Goal: Information Seeking & Learning: Learn about a topic

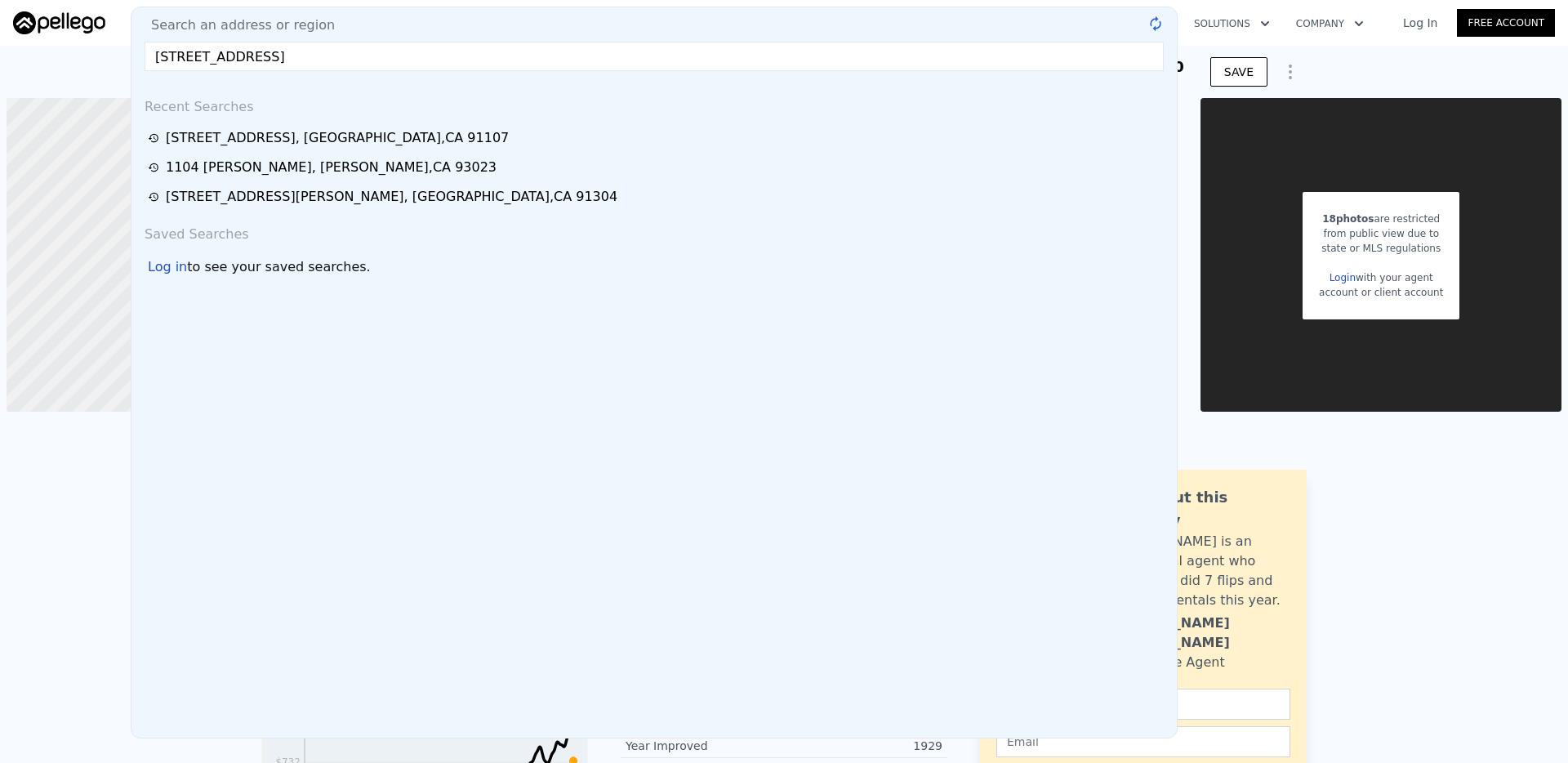
click at [403, 58] on input "[STREET_ADDRESS]" at bounding box center [654, 56] width 1020 height 29
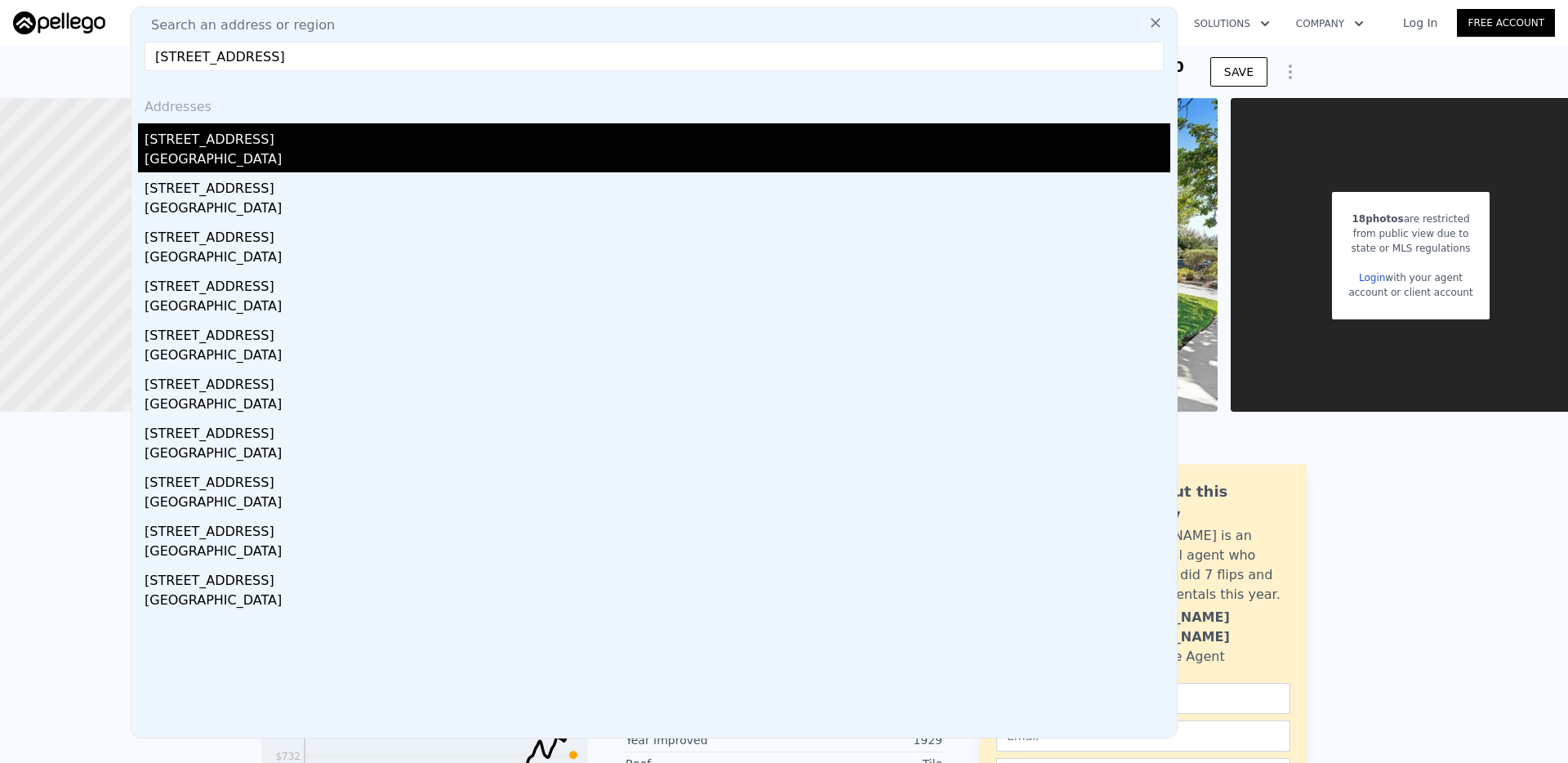
type input "[STREET_ADDRESS]"
click at [336, 153] on div "[GEOGRAPHIC_DATA]" at bounding box center [657, 160] width 1026 height 23
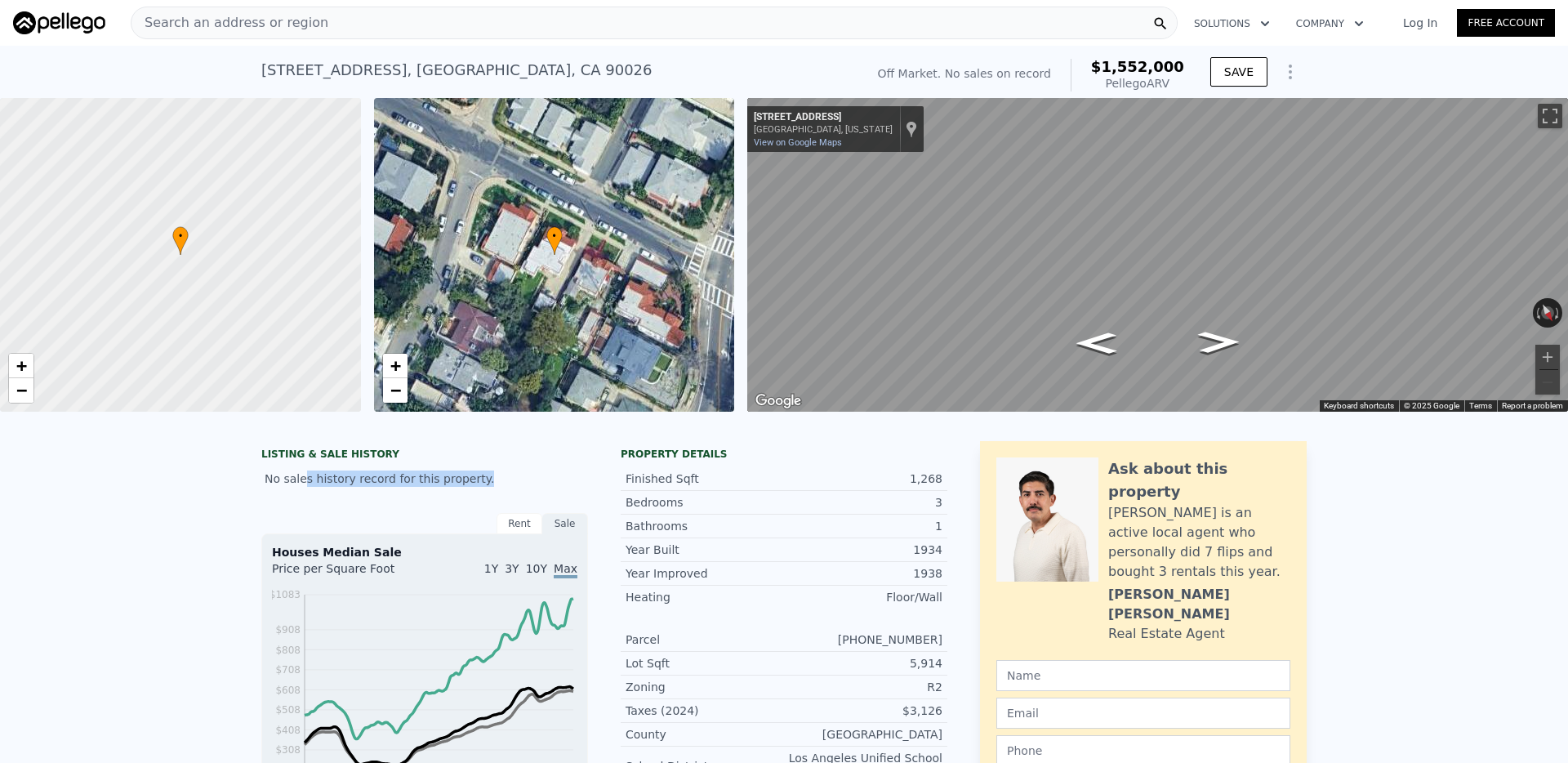
drag, startPoint x: 522, startPoint y: 478, endPoint x: 302, endPoint y: 478, distance: 220.0
click at [305, 478] on div "No sales history record for this property." at bounding box center [425, 478] width 327 height 29
click at [562, 22] on div "Search an address or region" at bounding box center [654, 23] width 1047 height 33
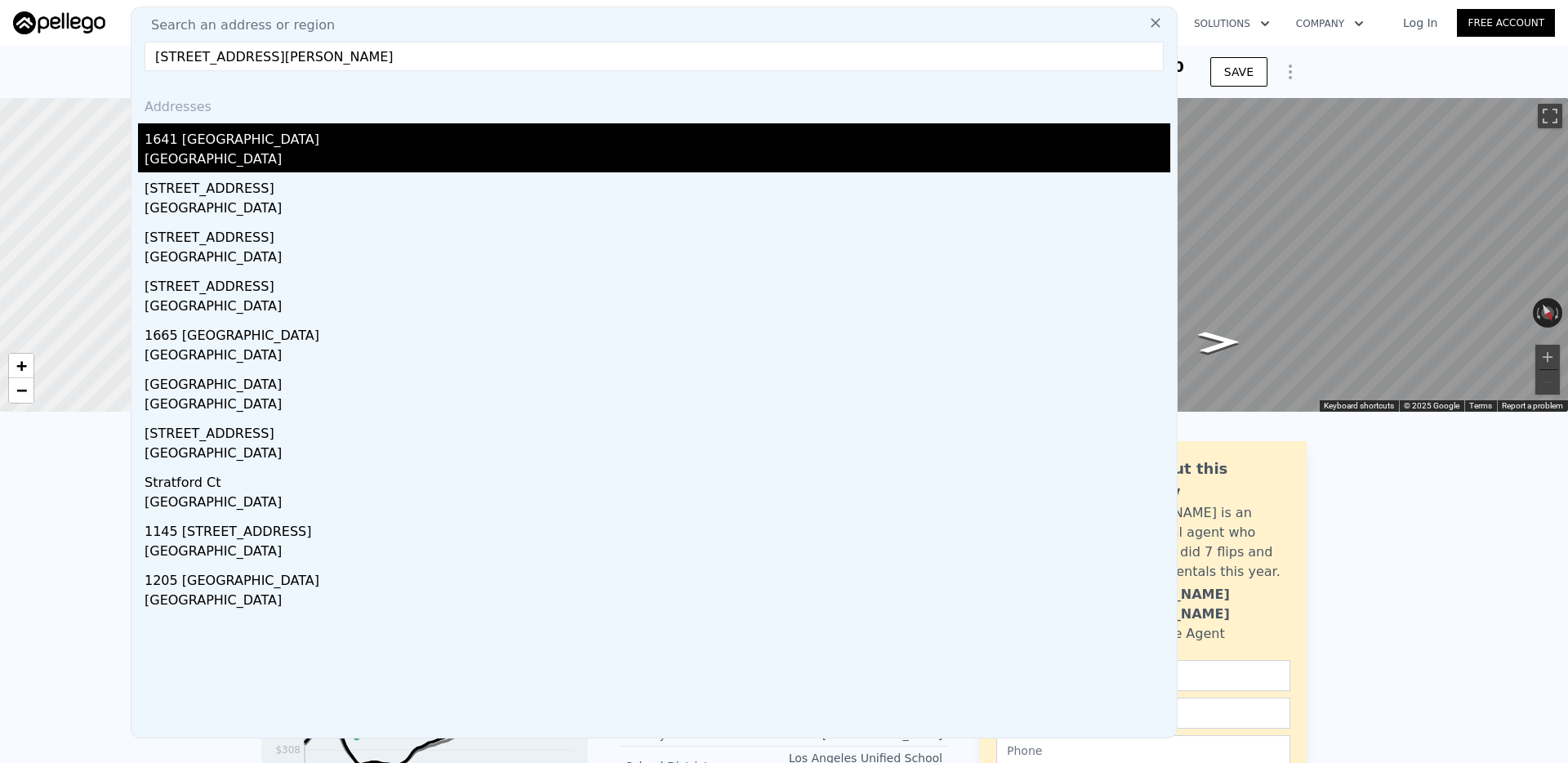
type input "[STREET_ADDRESS][PERSON_NAME]"
click at [260, 159] on div "[GEOGRAPHIC_DATA]" at bounding box center [657, 160] width 1026 height 23
type input "4"
type input "2"
type input "1272"
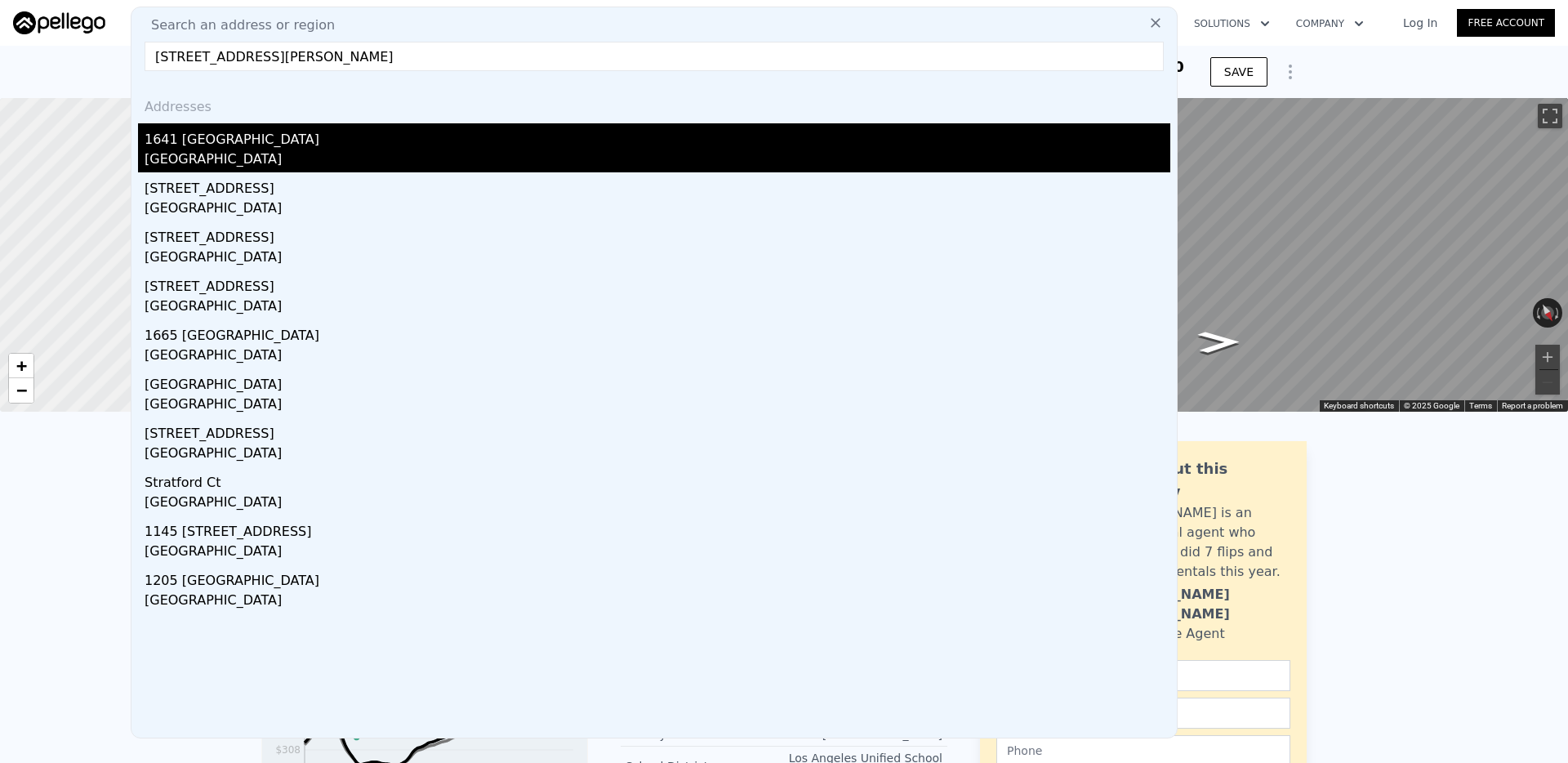
type input "2437"
type input "6098.400000000001"
type input "12731"
type input "$ 4,125,000"
type input "-$ 1,499,075"
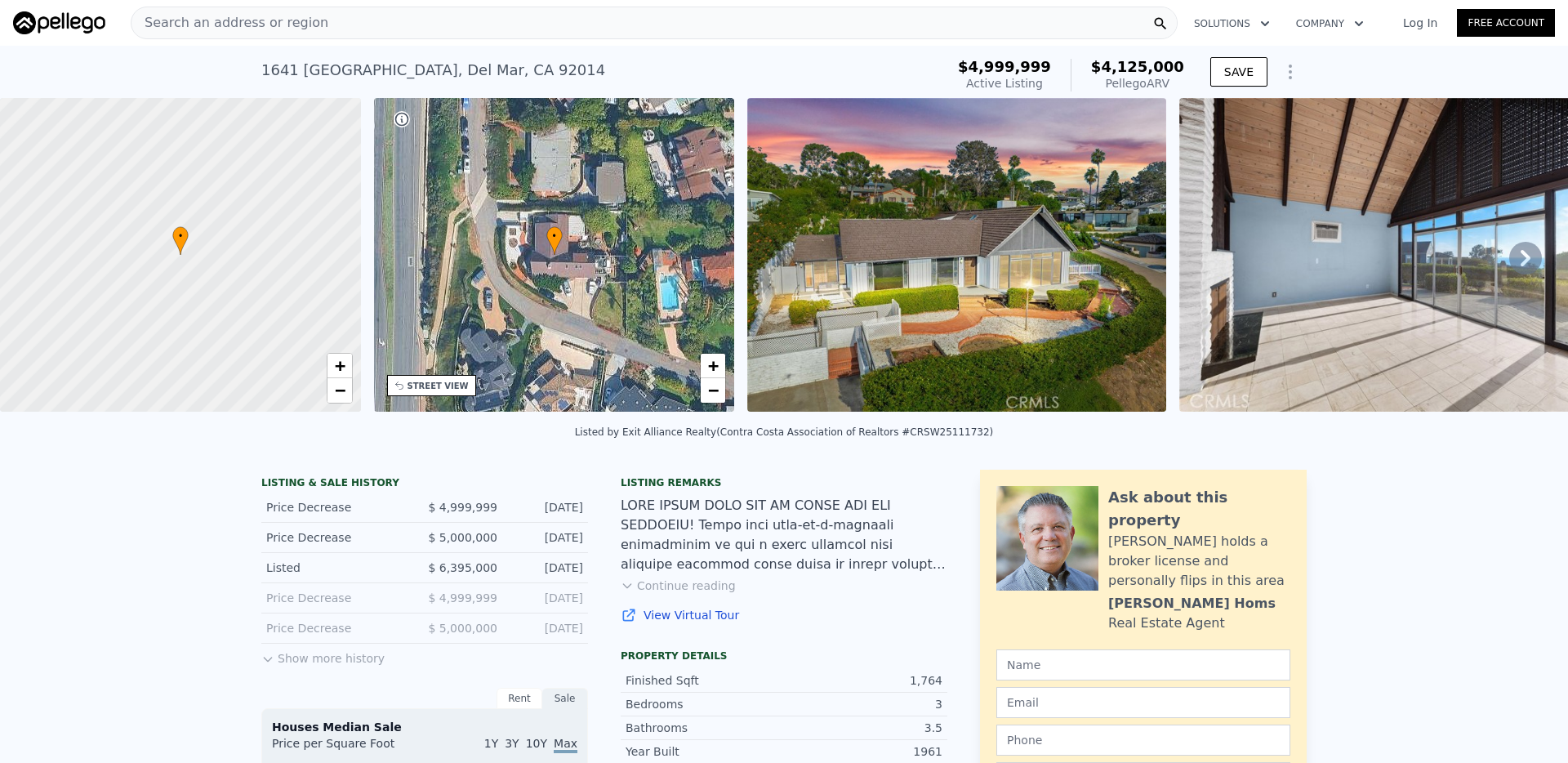
click at [512, 31] on div "Search an address or region" at bounding box center [654, 23] width 1047 height 33
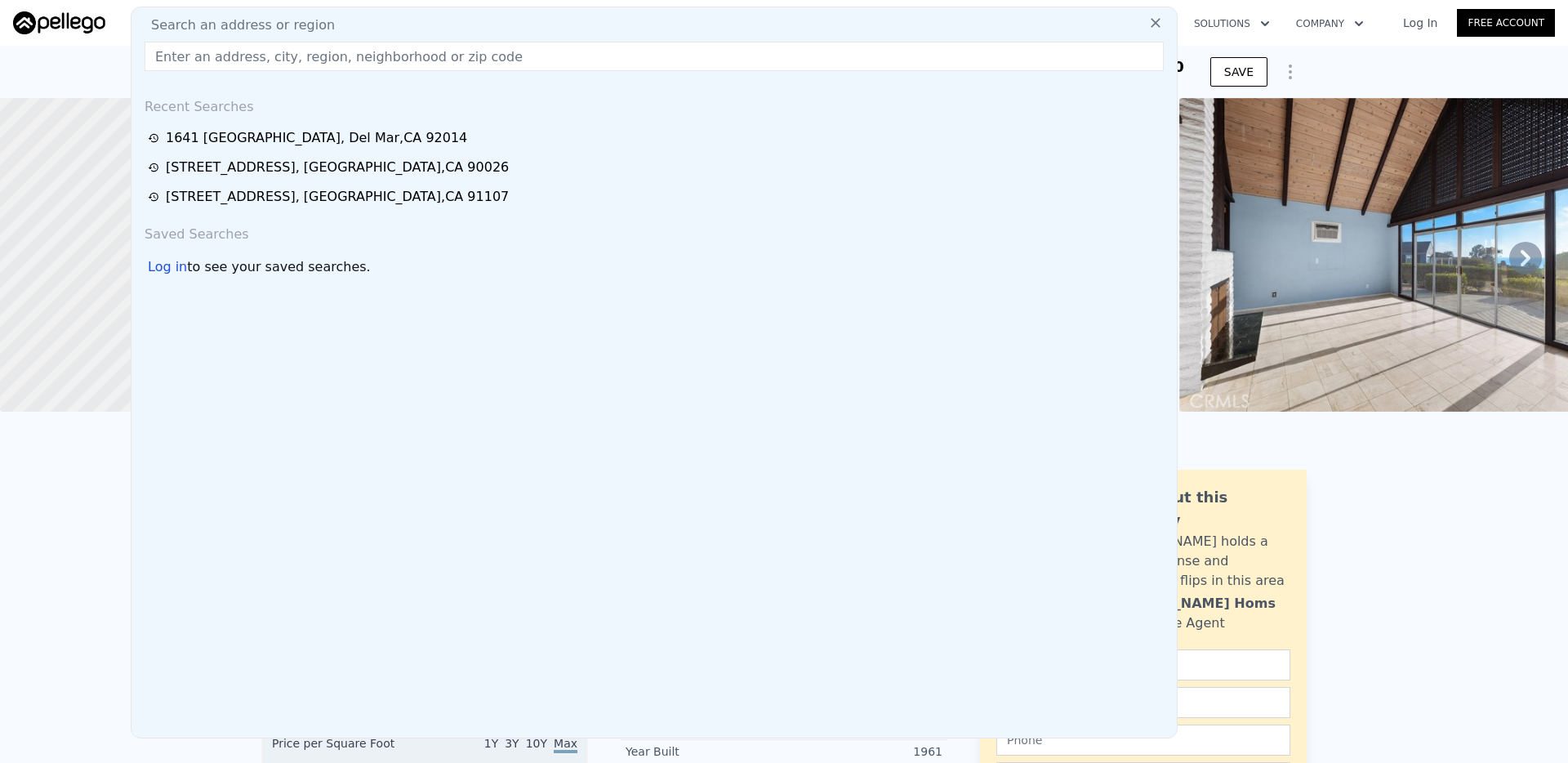
click at [518, 20] on div "Search an address or region" at bounding box center [653, 25] width 1032 height 19
click at [465, 53] on input "text" at bounding box center [654, 56] width 1020 height 29
paste input "[STREET_ADDRESS]"
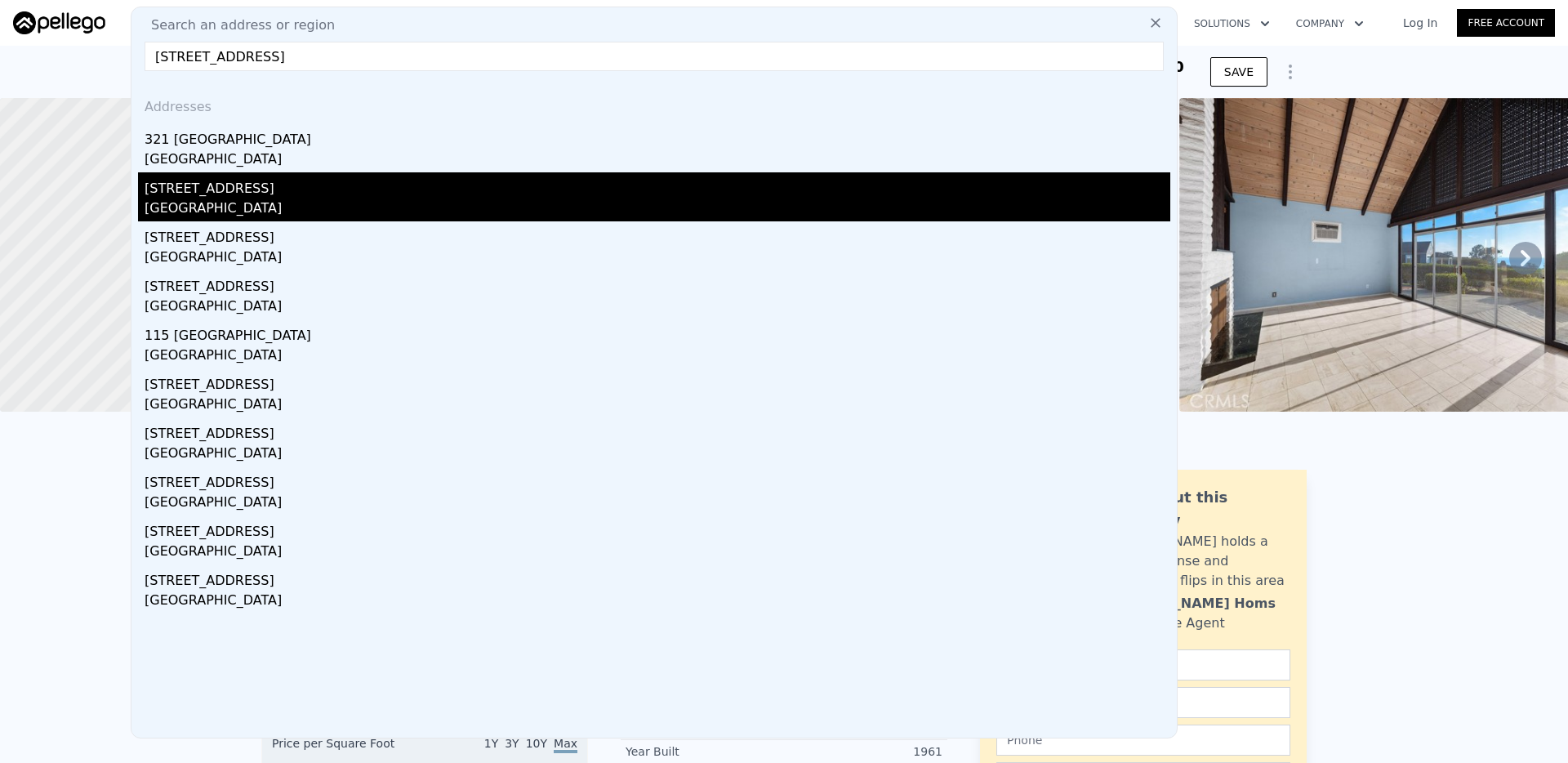
type input "[STREET_ADDRESS]"
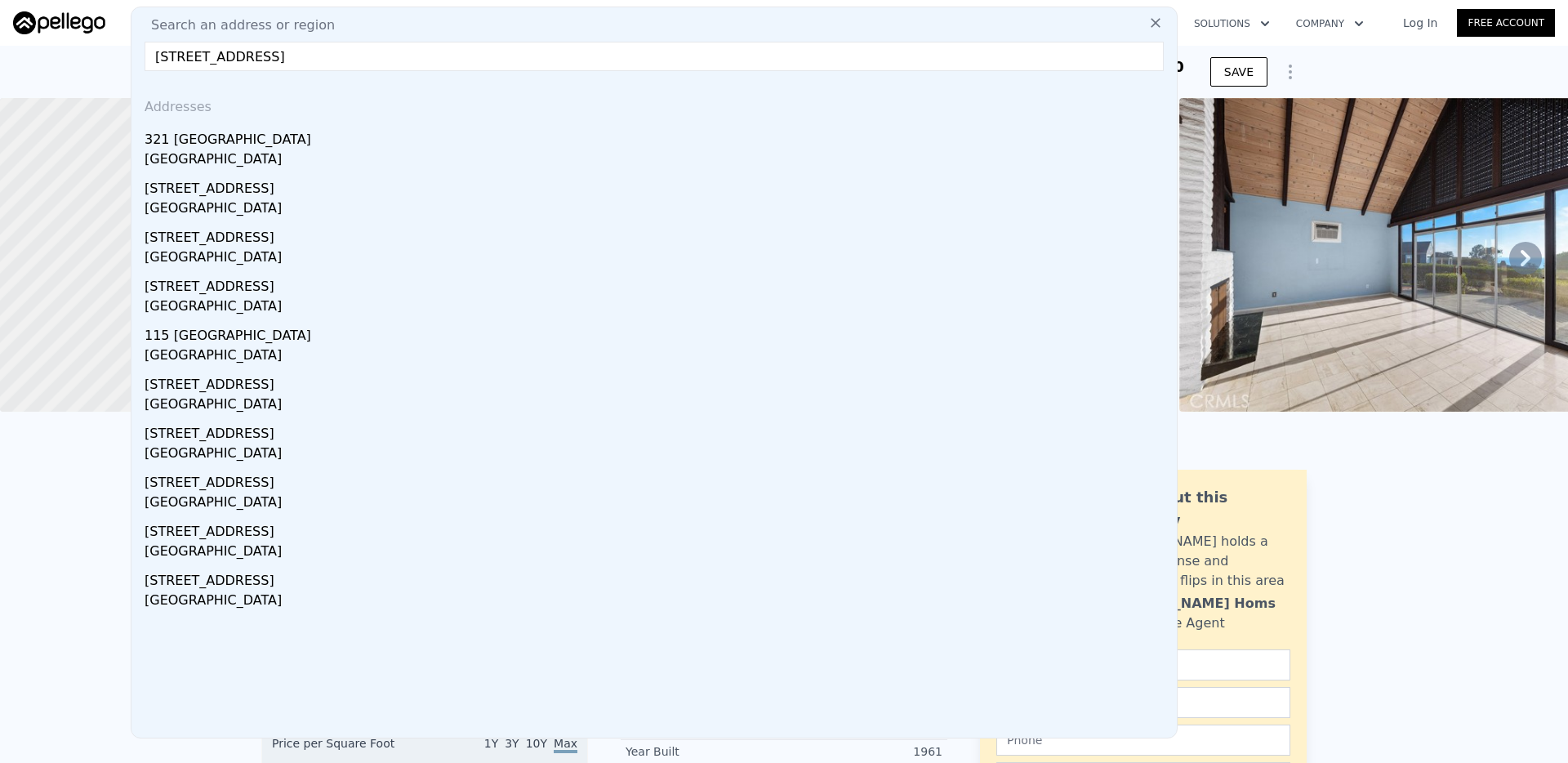
drag, startPoint x: 304, startPoint y: 194, endPoint x: 390, endPoint y: 205, distance: 86.7
click at [304, 194] on div "[STREET_ADDRESS]" at bounding box center [657, 185] width 1026 height 26
